Goal: Information Seeking & Learning: Learn about a topic

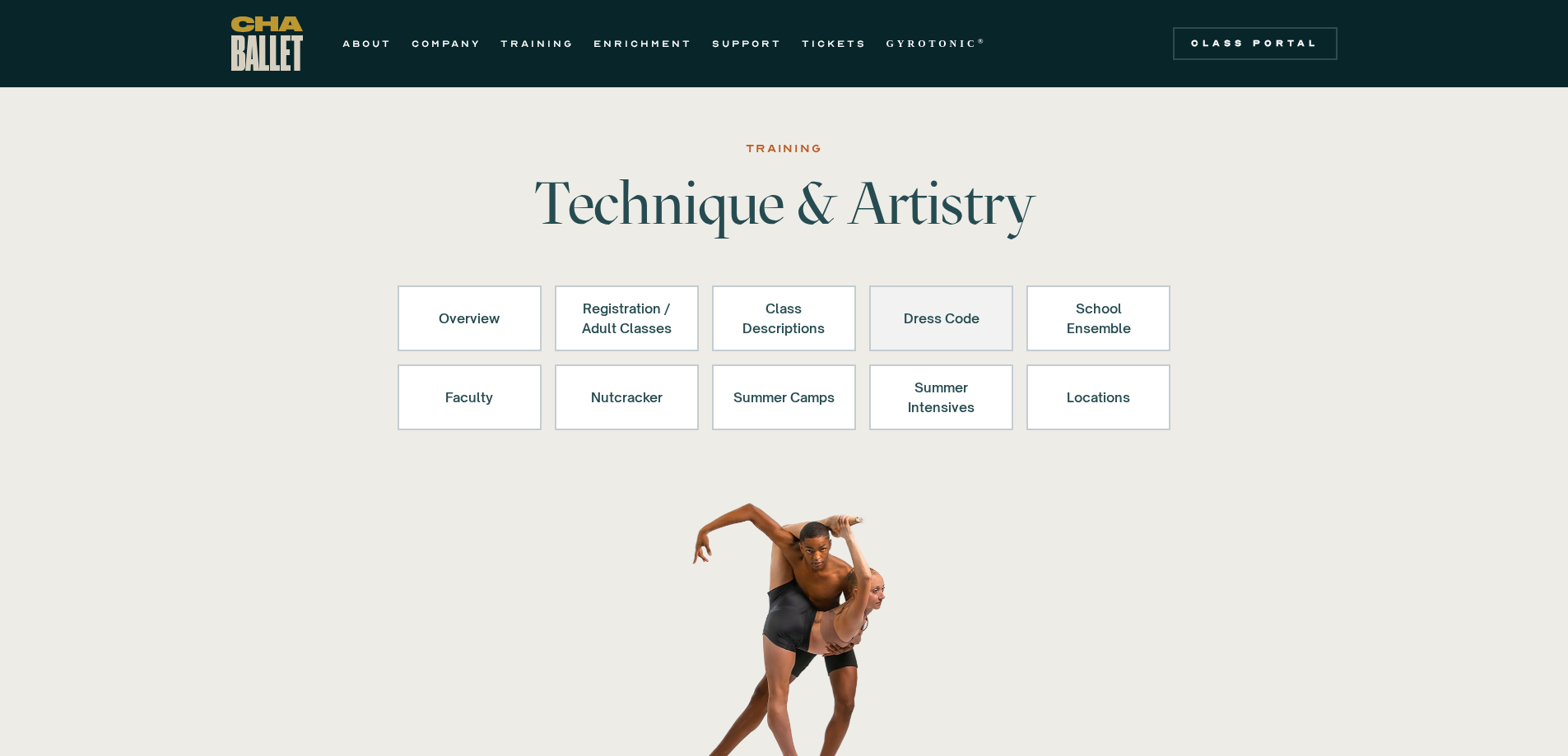
click at [953, 312] on div "Dress Code" at bounding box center [942, 318] width 101 height 40
click at [923, 300] on div "Dress Code" at bounding box center [942, 318] width 101 height 40
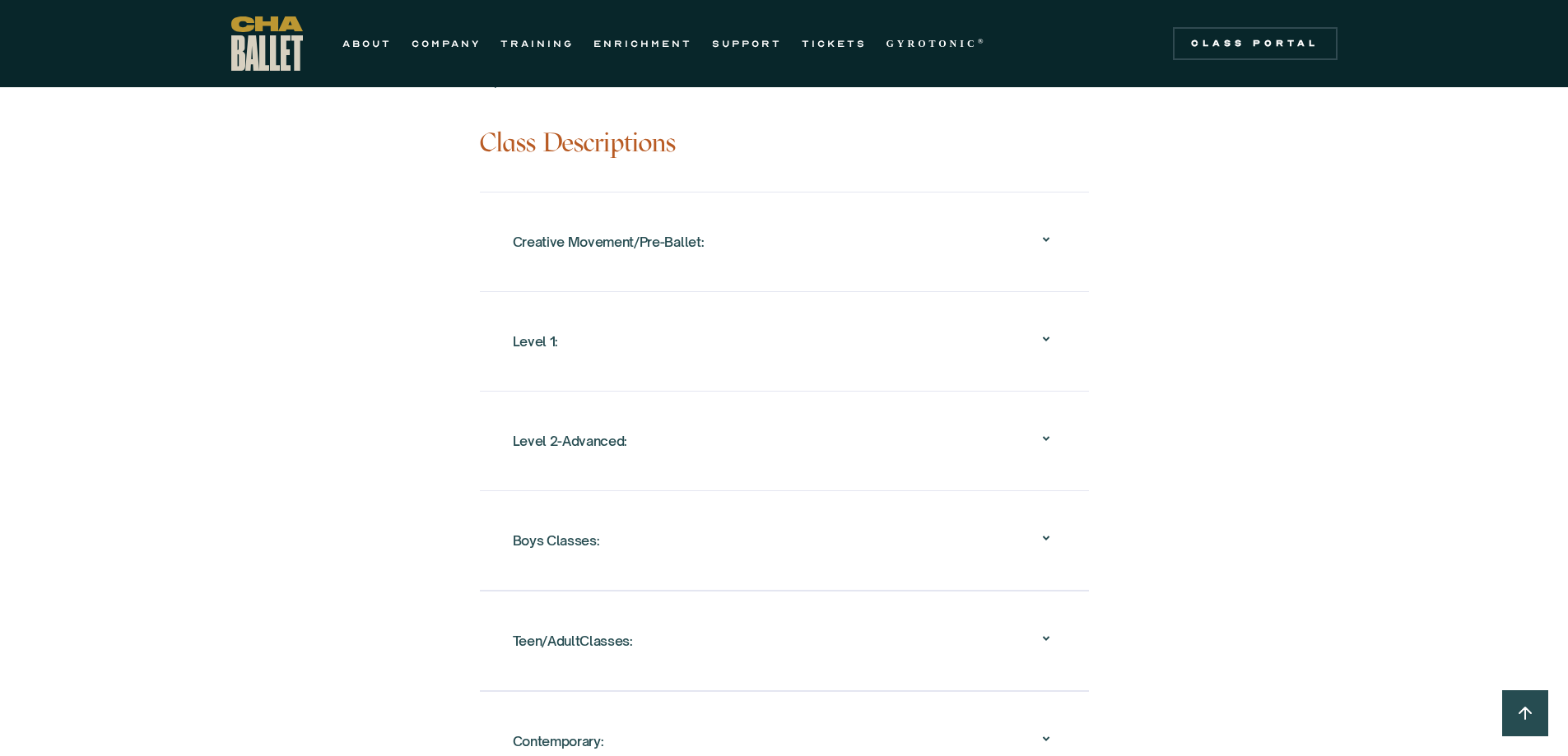
scroll to position [1646, 0]
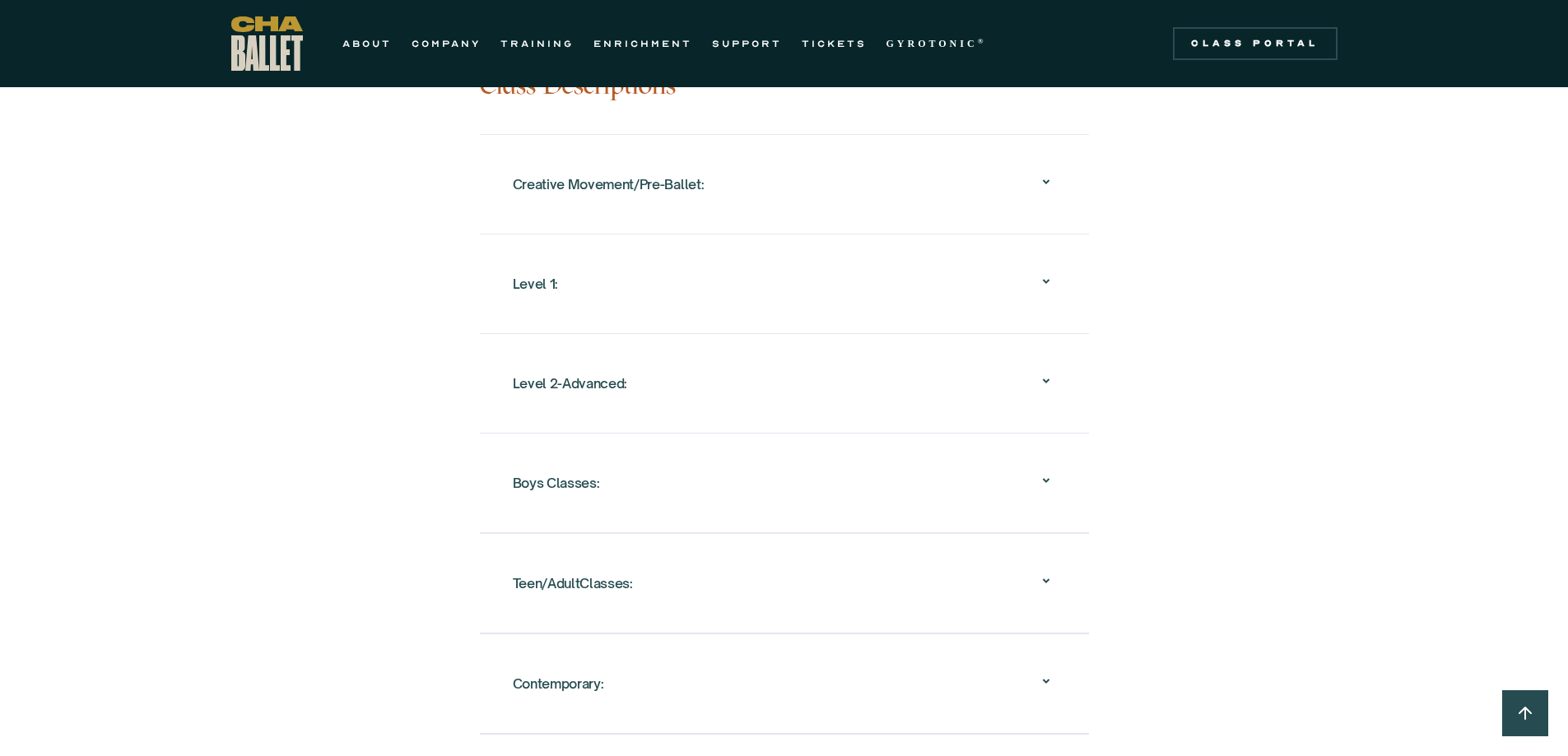
click at [551, 172] on div "Creative Movement/Pre-Ballet:" at bounding box center [608, 184] width 191 height 30
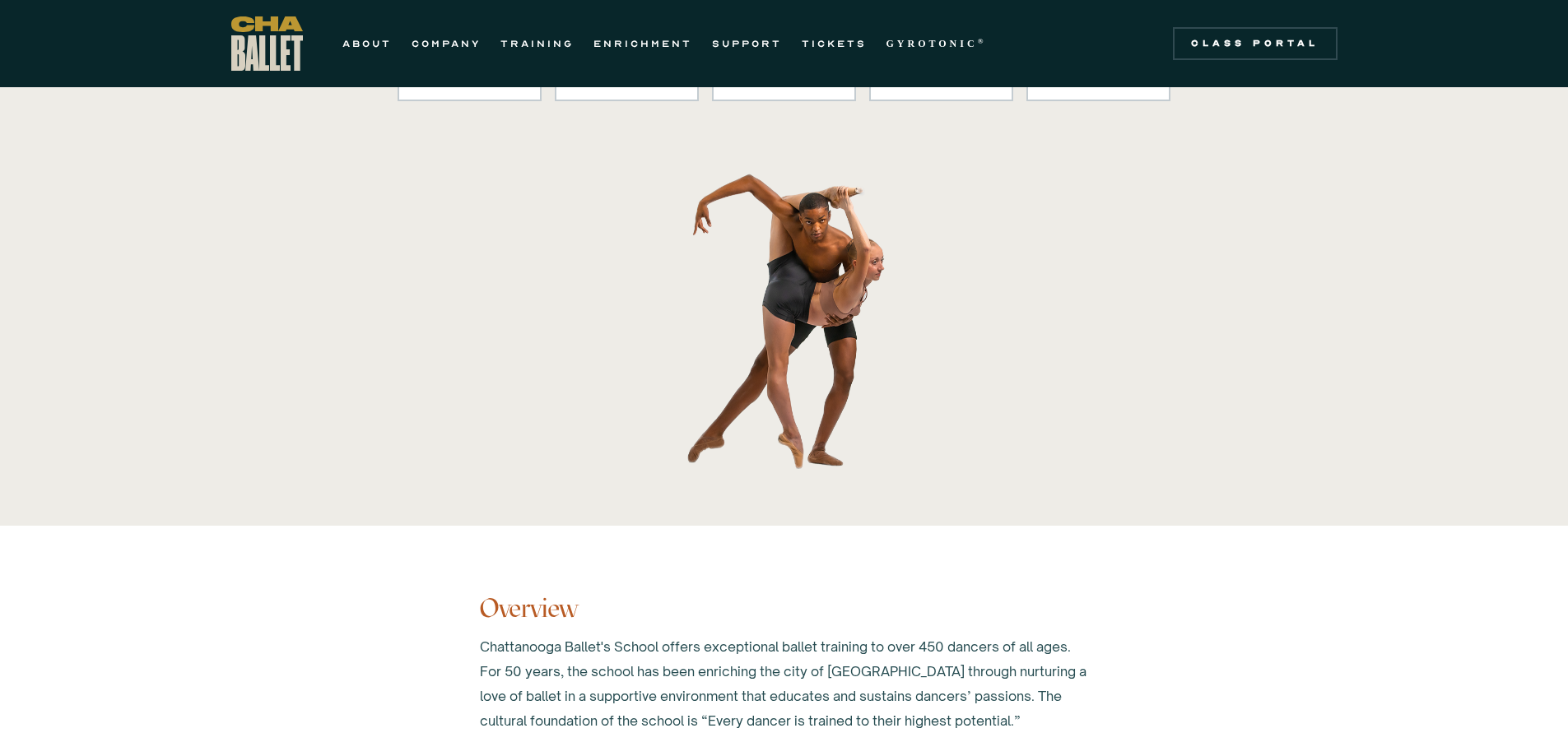
scroll to position [0, 0]
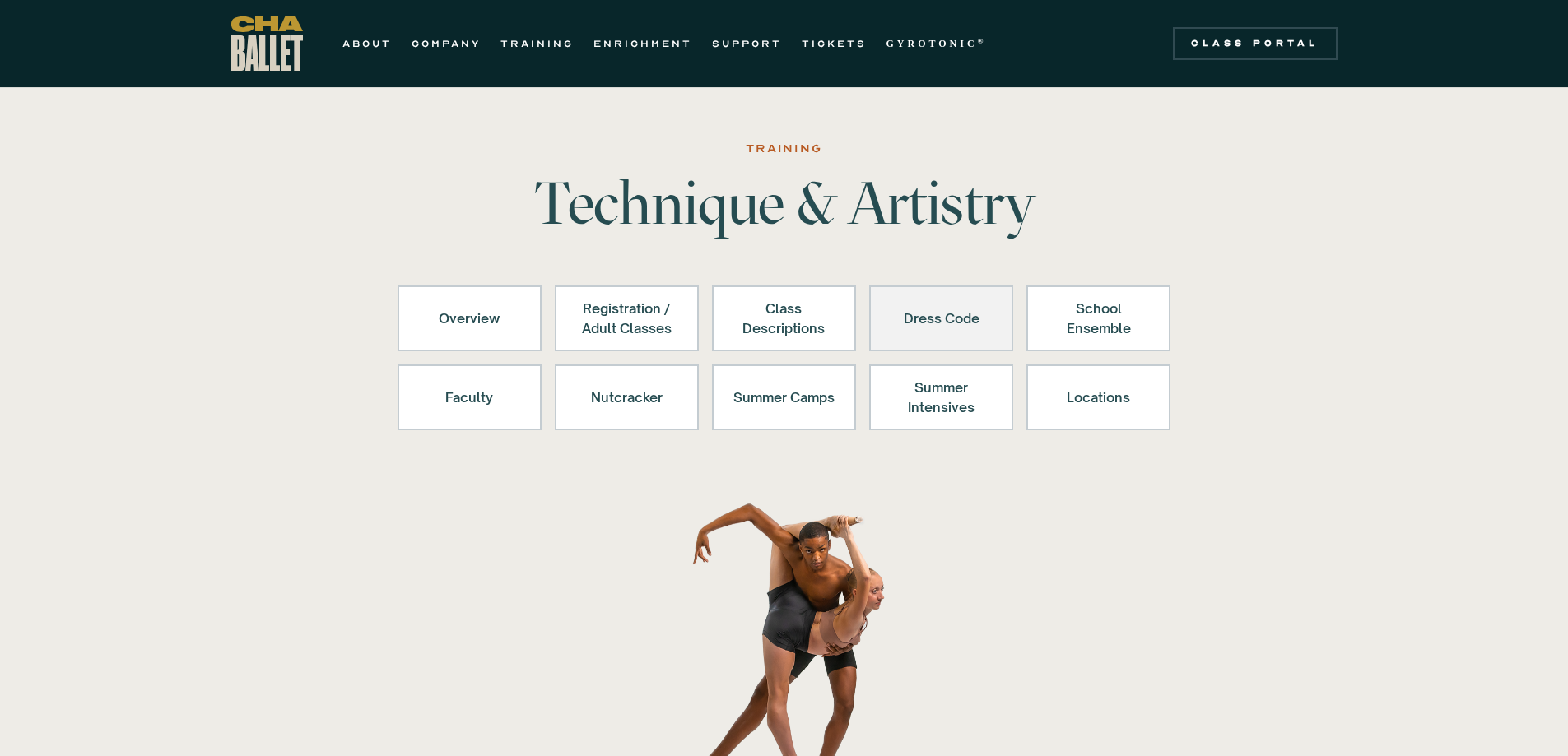
click at [950, 308] on div "Dress Code" at bounding box center [942, 318] width 101 height 40
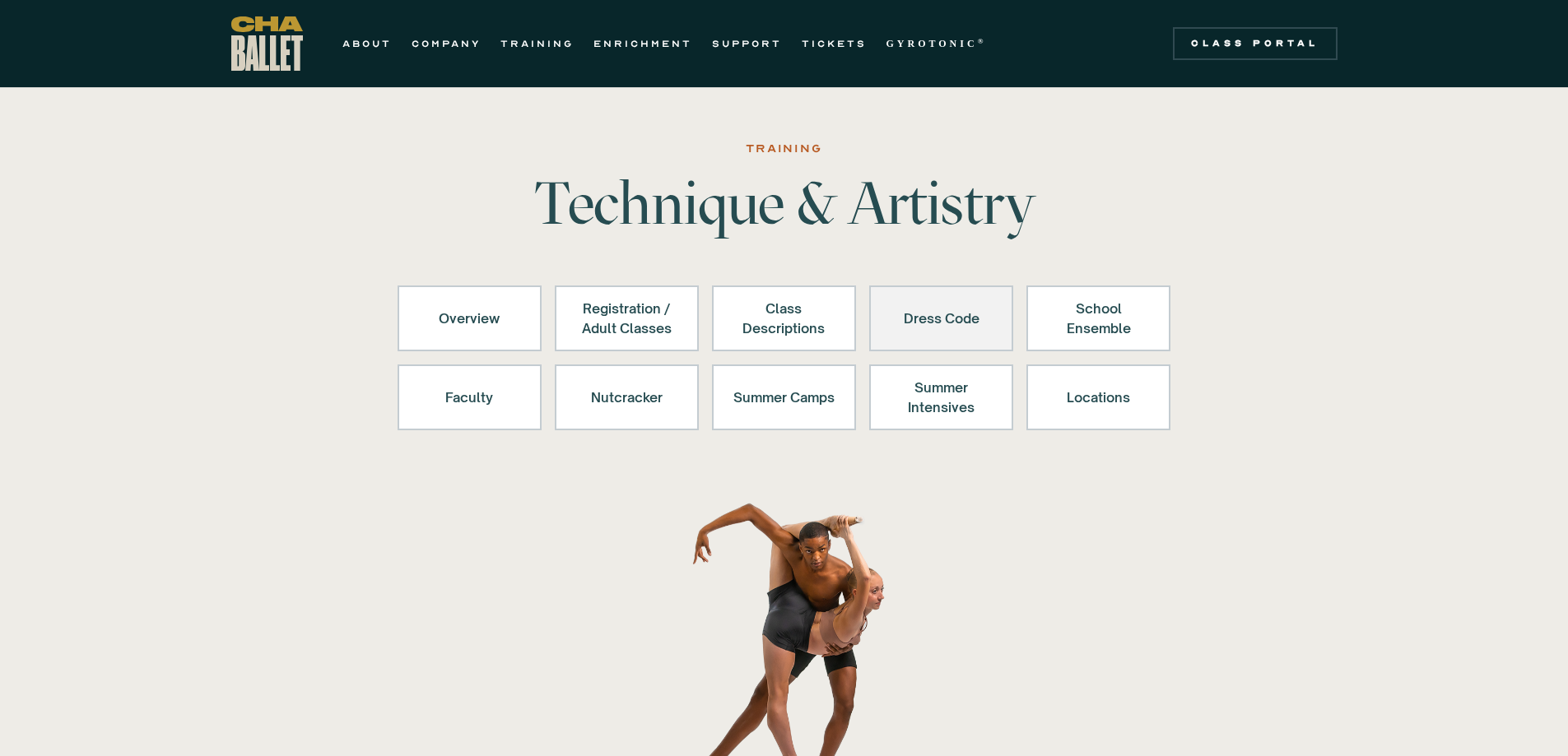
click at [949, 308] on div "Dress Code" at bounding box center [942, 318] width 101 height 40
click at [949, 310] on div "Dress Code" at bounding box center [942, 318] width 101 height 40
click at [905, 411] on div "Summer Intensives" at bounding box center [942, 398] width 101 height 40
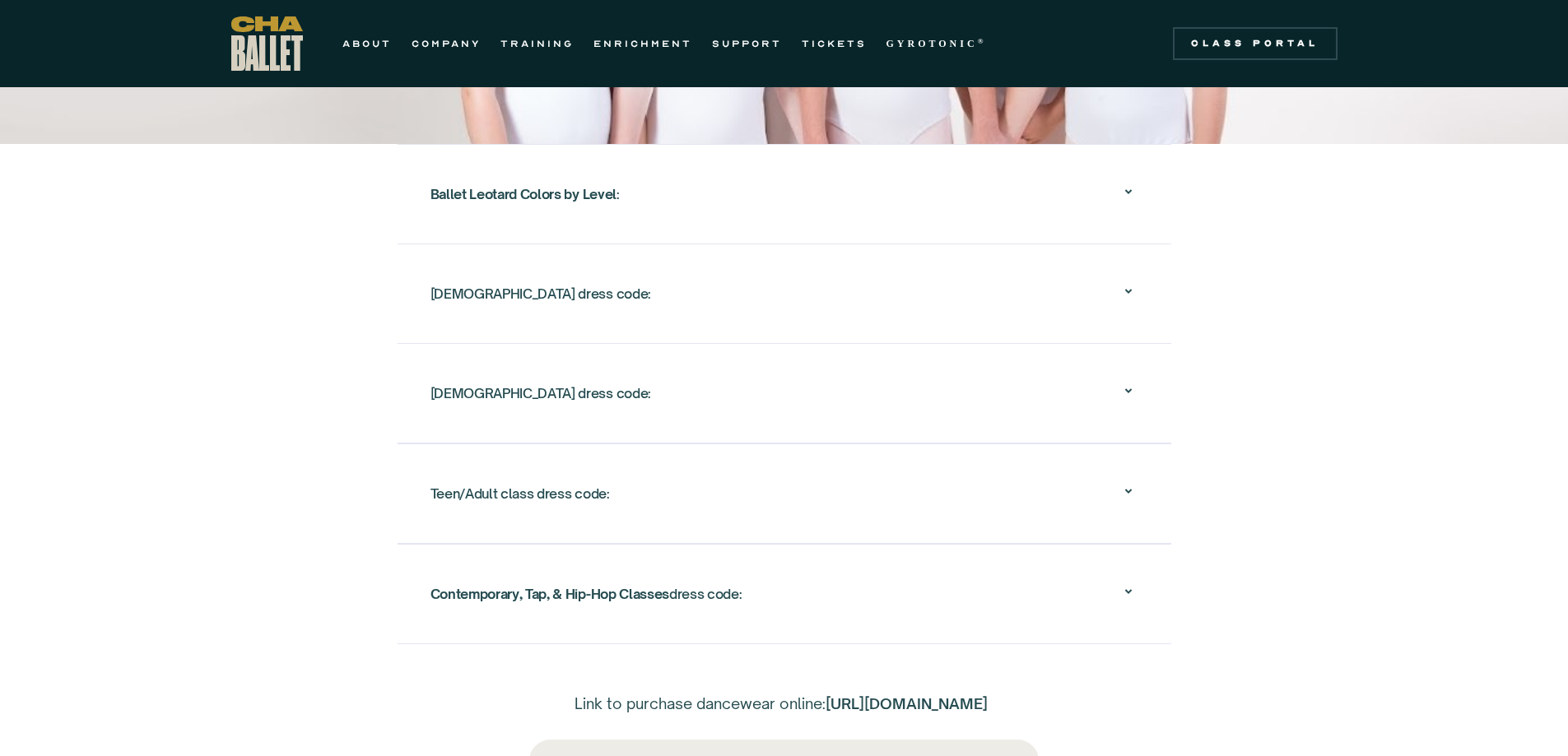
scroll to position [2745, 0]
click at [459, 281] on div "[DEMOGRAPHIC_DATA] dress code:" at bounding box center [541, 295] width 220 height 30
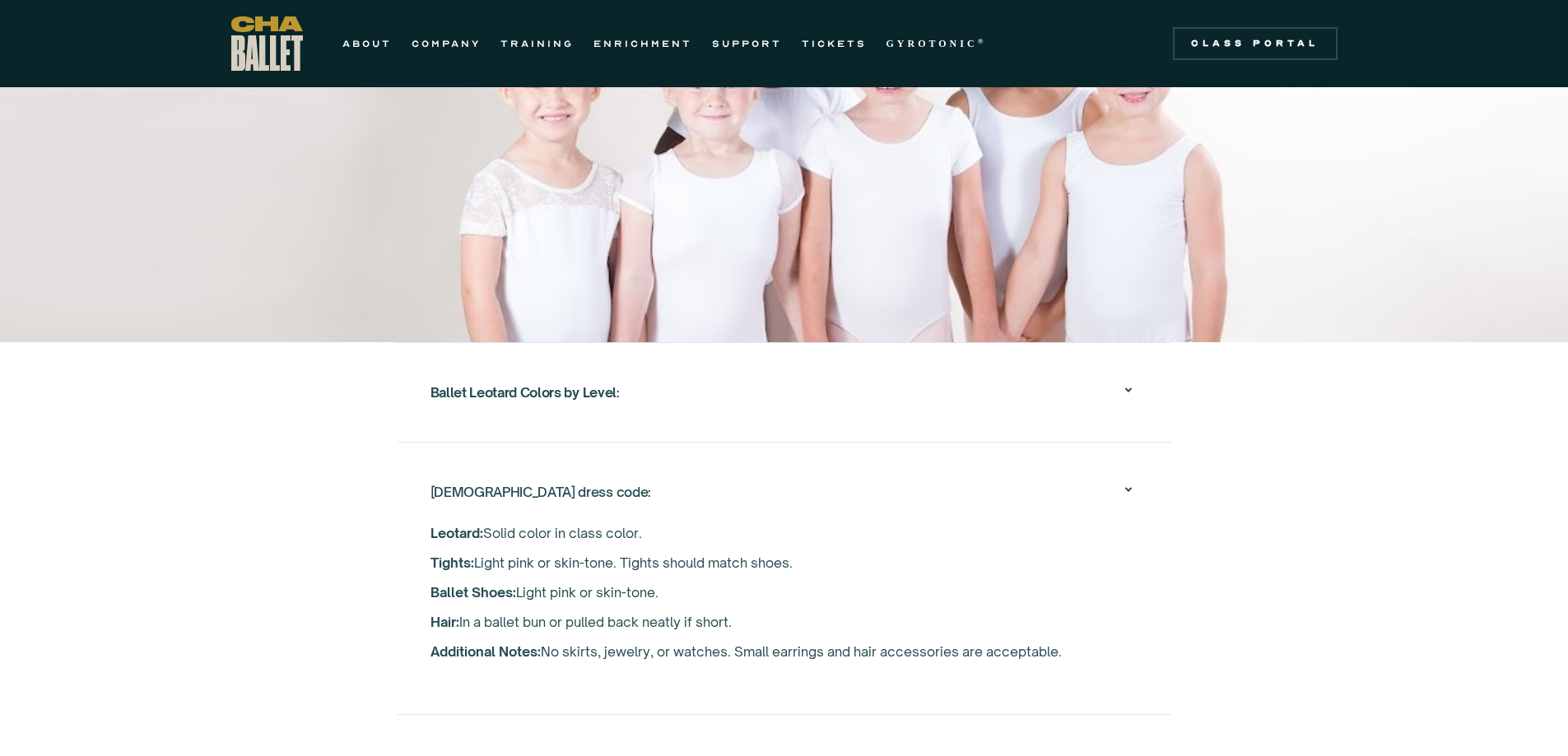
scroll to position [2499, 0]
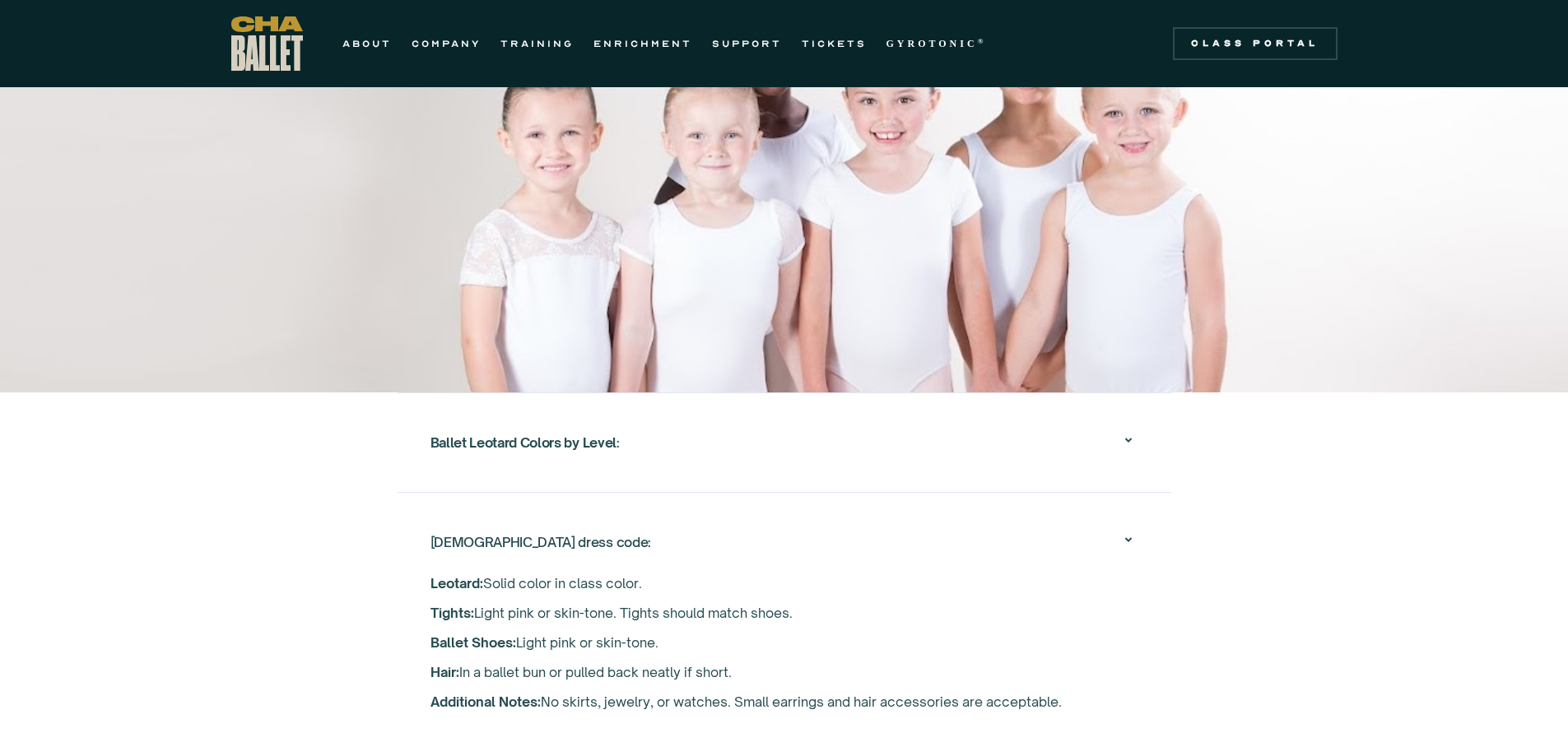
click at [580, 435] on strong "Ballet Leotard Colors by Level" at bounding box center [524, 443] width 186 height 16
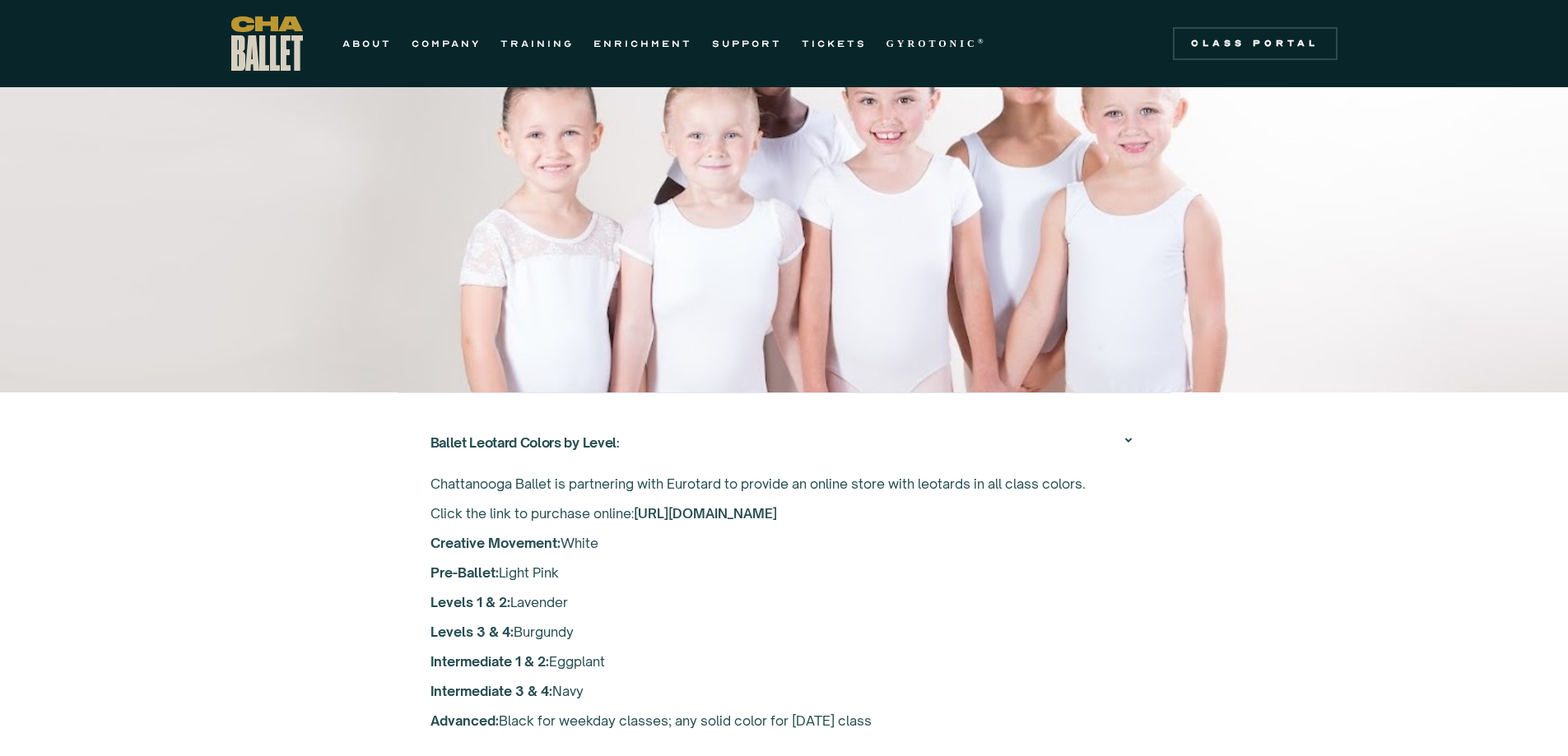
drag, startPoint x: 454, startPoint y: 581, endPoint x: 619, endPoint y: 567, distance: 165.6
click at [619, 567] on p "Chattanooga Ballet is partnering with Eurotard to provide an online store with …" at bounding box center [784, 602] width 708 height 266
drag, startPoint x: 488, startPoint y: 539, endPoint x: 623, endPoint y: 542, distance: 135.0
click at [623, 542] on p "Chattanooga Ballet is partnering with Eurotard to provide an online store with …" at bounding box center [784, 602] width 708 height 266
drag, startPoint x: 500, startPoint y: 701, endPoint x: 914, endPoint y: 696, distance: 414.0
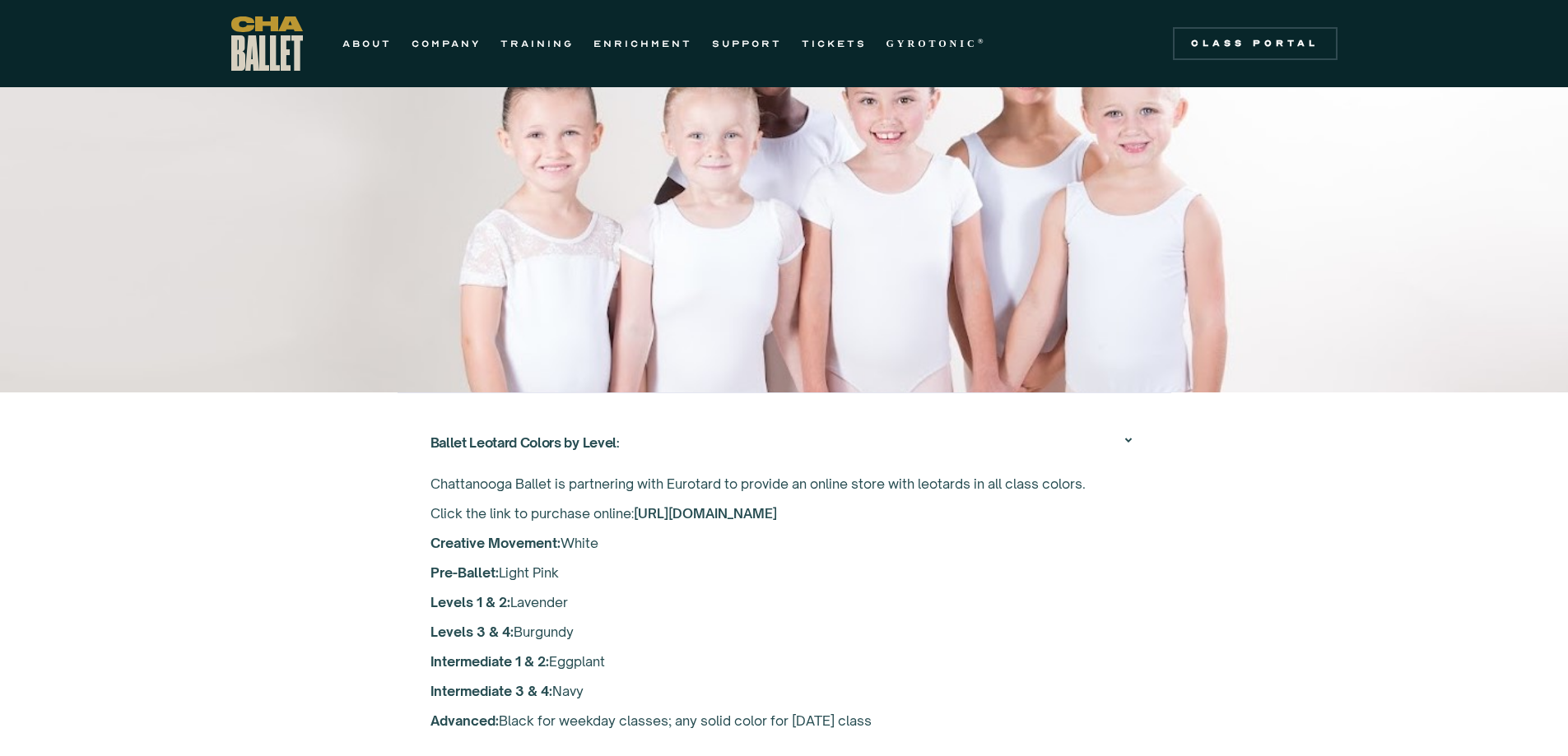
click at [914, 696] on p "Chattanooga Ballet is partnering with Eurotard to provide an online store with …" at bounding box center [784, 602] width 708 height 266
click at [940, 589] on p "Chattanooga Ballet is partnering with Eurotard to provide an online store with …" at bounding box center [784, 602] width 708 height 266
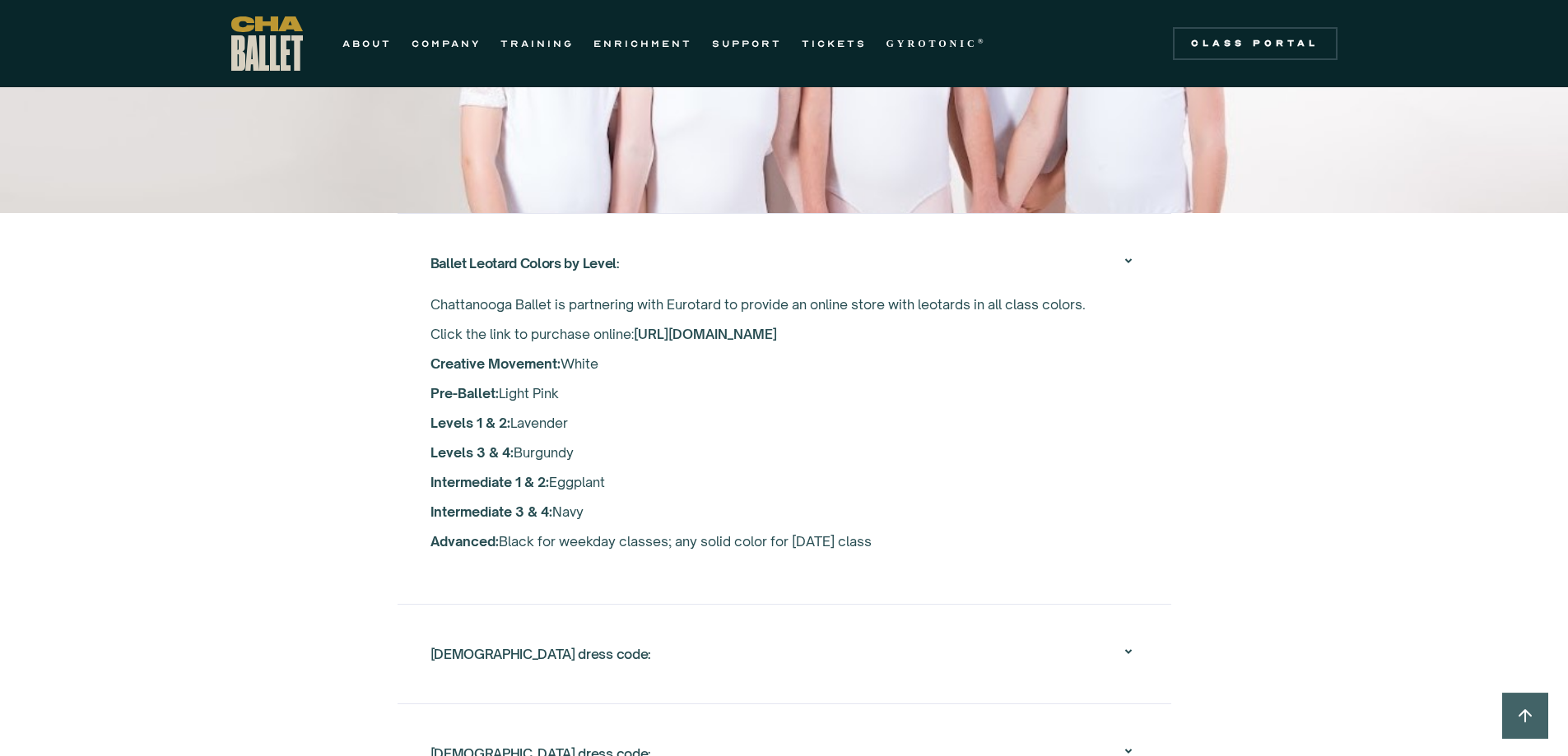
scroll to position [2663, 0]
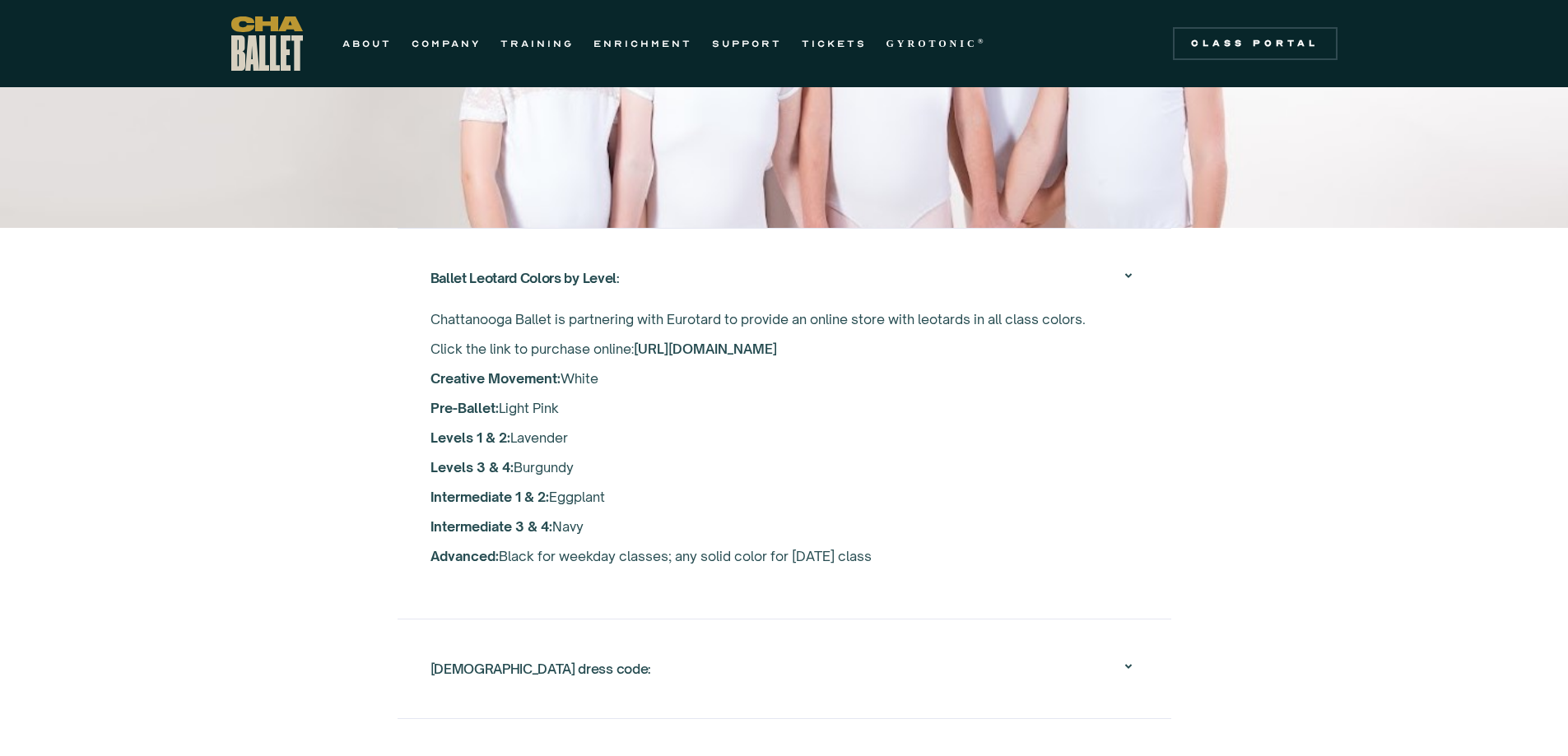
drag, startPoint x: 404, startPoint y: 467, endPoint x: 1025, endPoint y: 563, distance: 628.4
click at [1024, 564] on div "Ballet Leotard Colors by Level : Chattanooga Ballet is partnering with Eurotard…" at bounding box center [784, 423] width 774 height 391
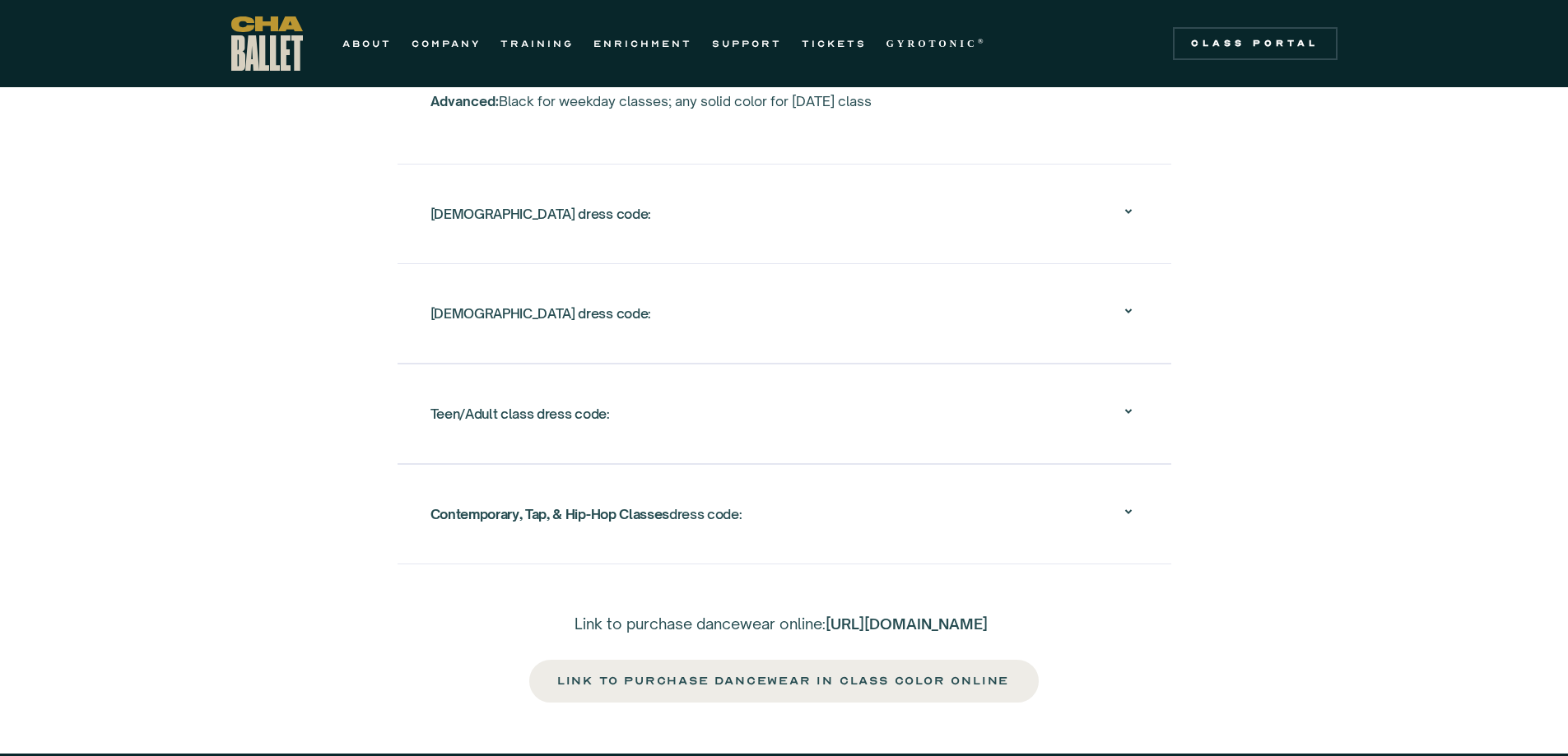
scroll to position [3157, 0]
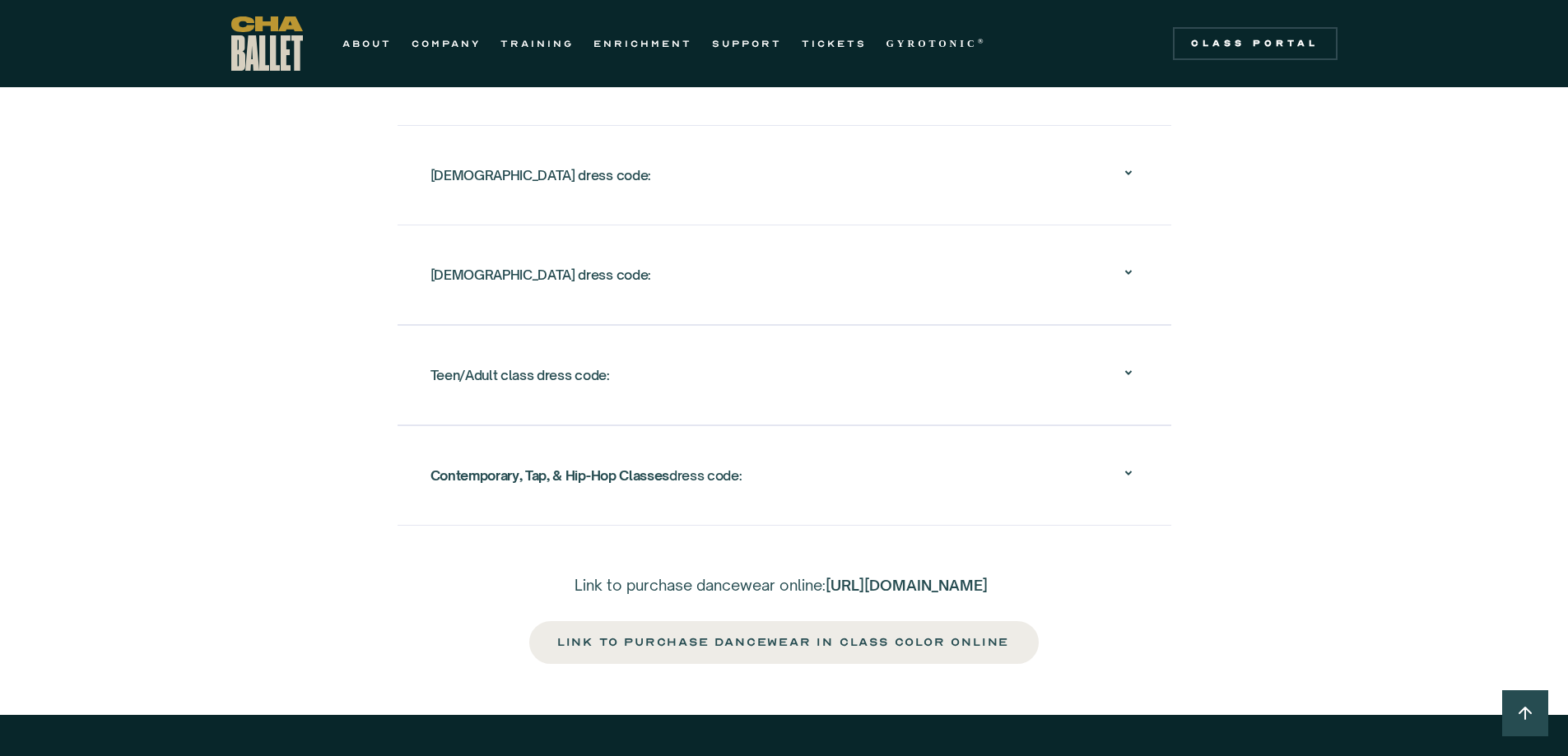
click at [497, 167] on div "[DEMOGRAPHIC_DATA] dress code:" at bounding box center [784, 175] width 708 height 52
